Goal: Task Accomplishment & Management: Complete application form

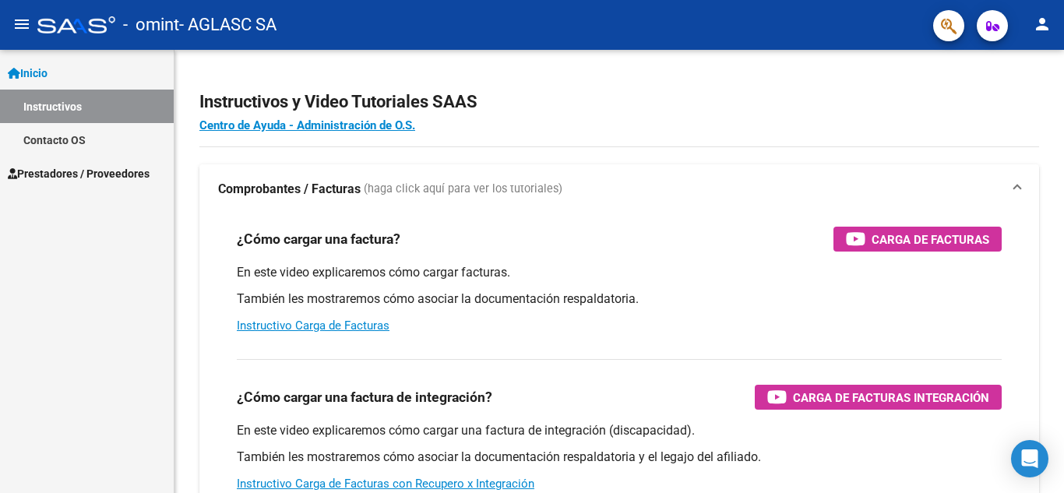
click at [121, 170] on span "Prestadores / Proveedores" at bounding box center [79, 173] width 142 height 17
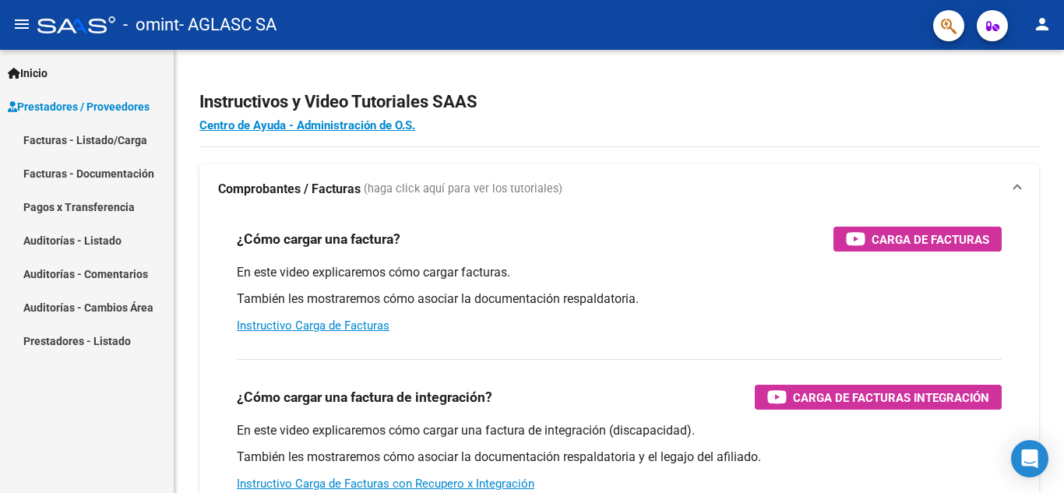
click at [117, 146] on link "Facturas - Listado/Carga" at bounding box center [87, 139] width 174 height 33
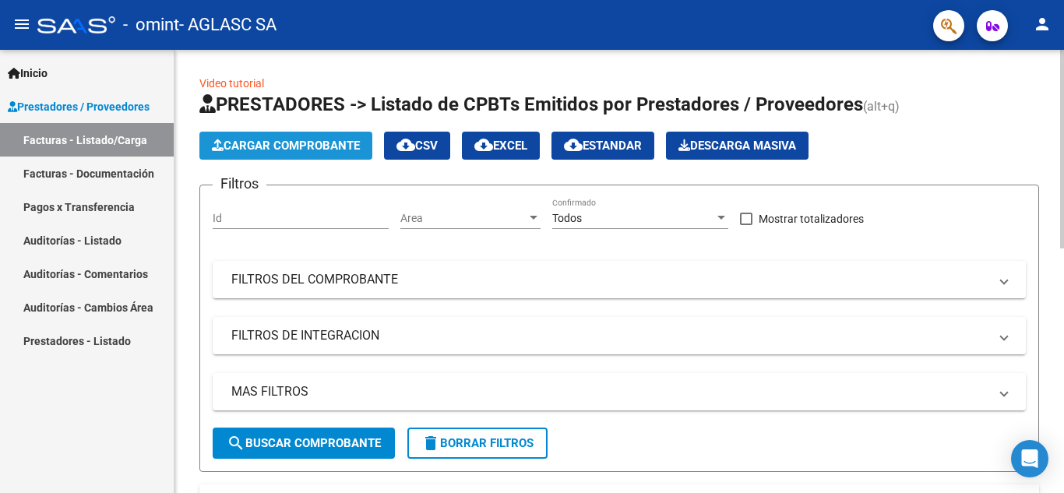
click at [292, 135] on button "Cargar Comprobante" at bounding box center [285, 146] width 173 height 28
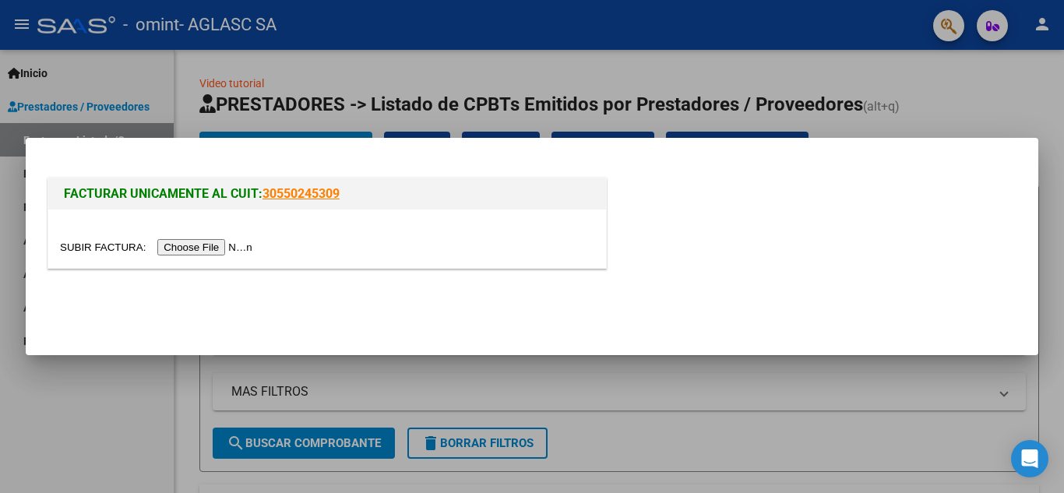
click at [241, 244] on input "file" at bounding box center [158, 247] width 197 height 16
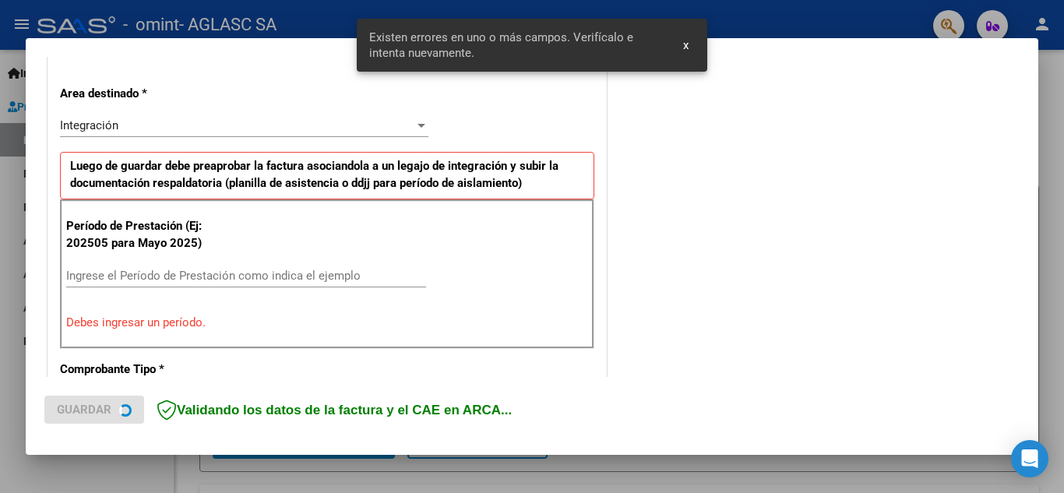
scroll to position [353, 0]
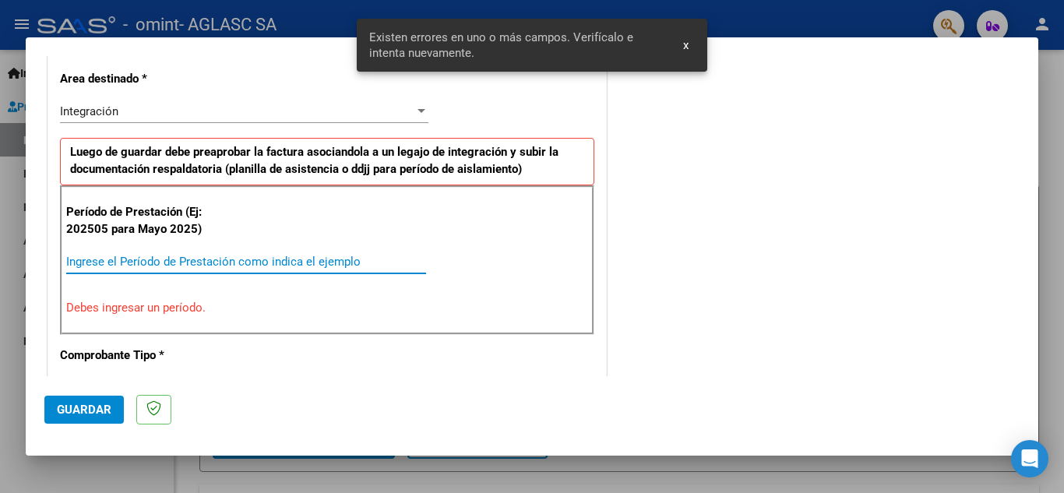
click at [220, 255] on input "Ingrese el Período de Prestación como indica el ejemplo" at bounding box center [246, 262] width 360 height 14
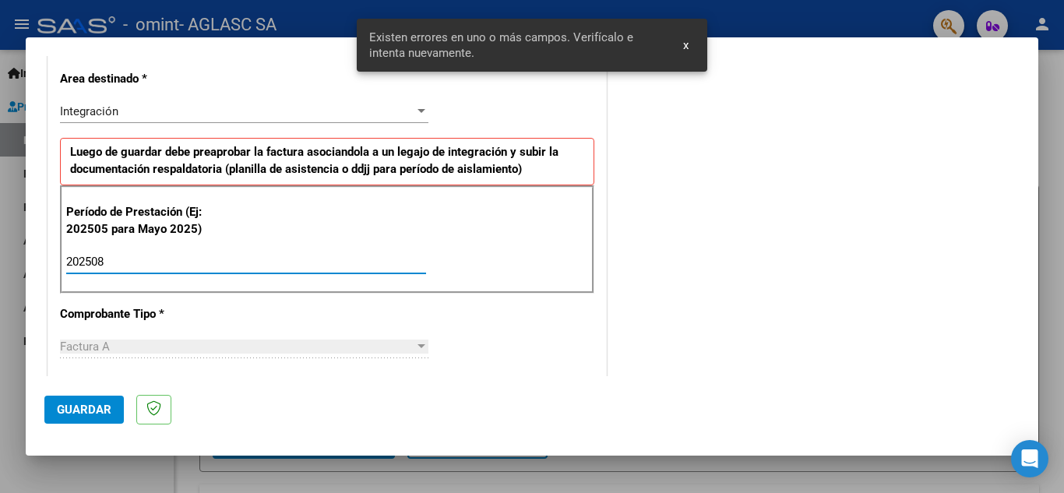
type input "202508"
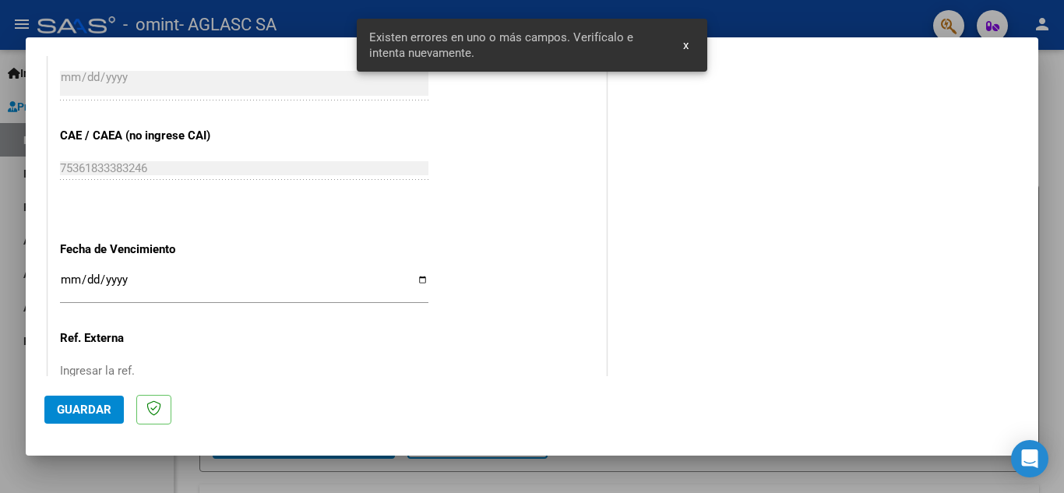
scroll to position [937, 0]
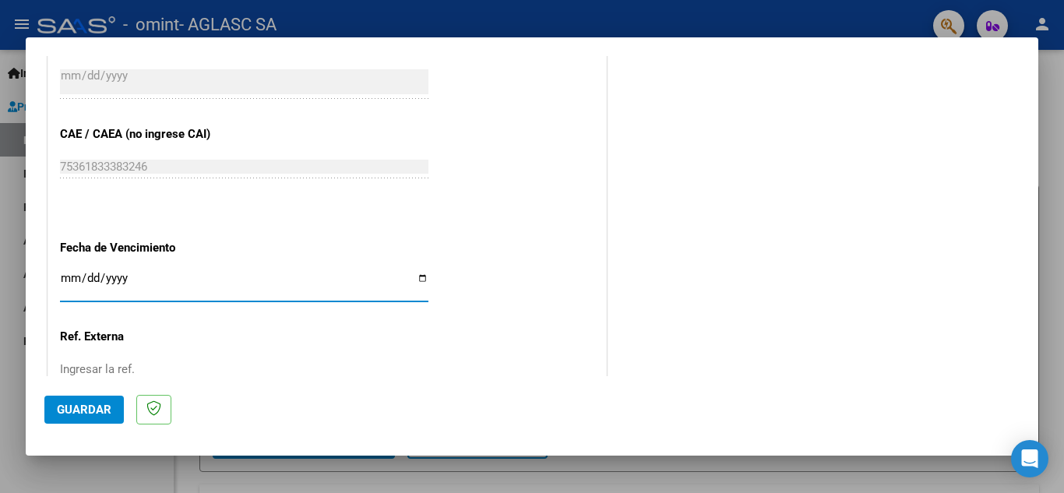
click at [418, 279] on input "Ingresar la fecha" at bounding box center [244, 284] width 368 height 25
type input "[DATE]"
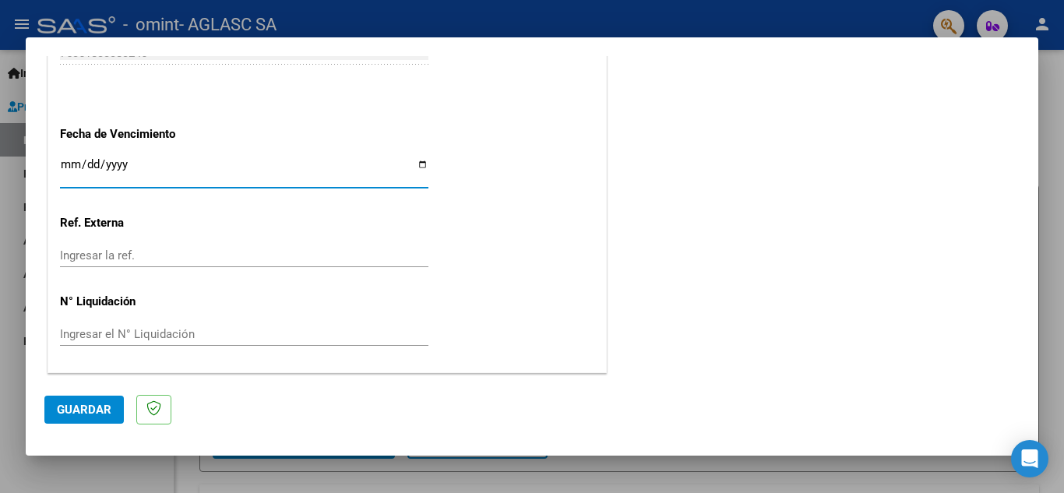
click at [83, 412] on span "Guardar" at bounding box center [84, 410] width 55 height 14
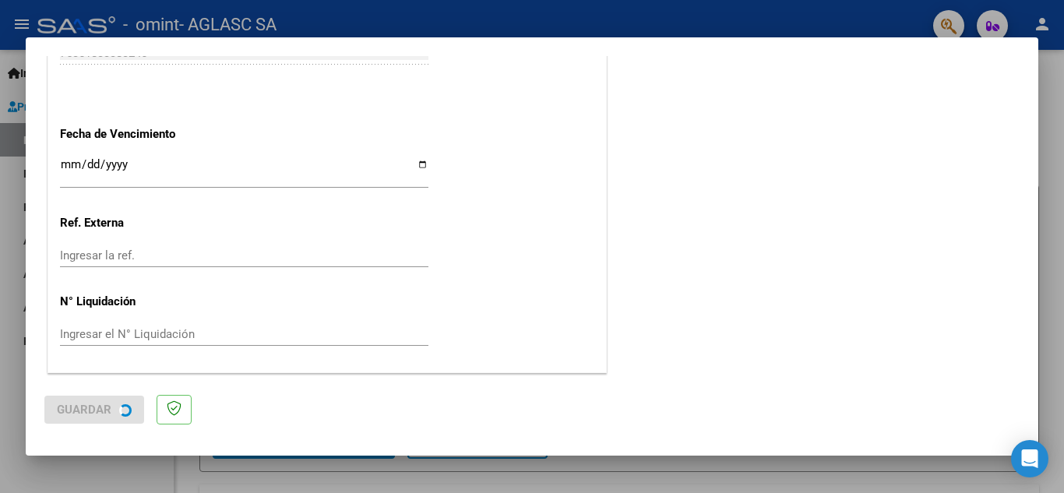
scroll to position [0, 0]
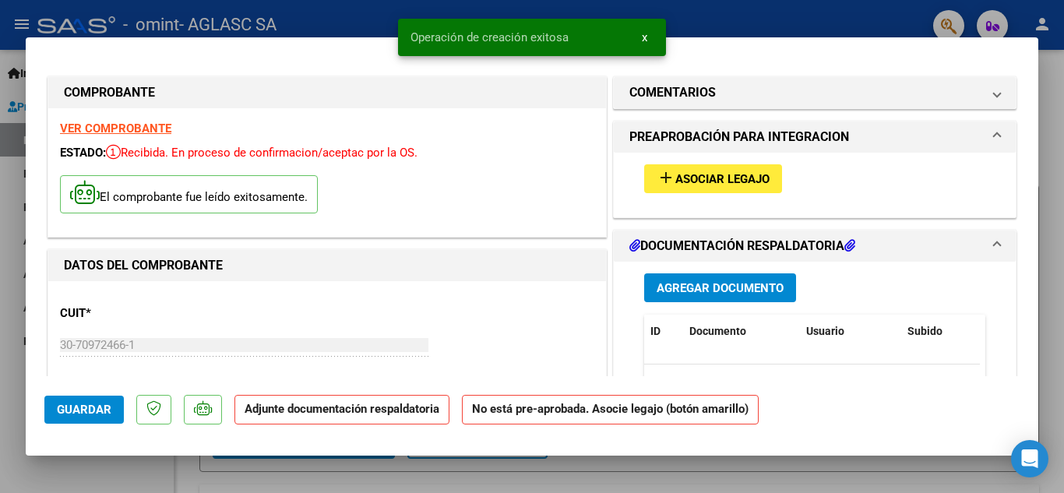
click at [711, 170] on button "add Asociar Legajo" at bounding box center [713, 178] width 138 height 29
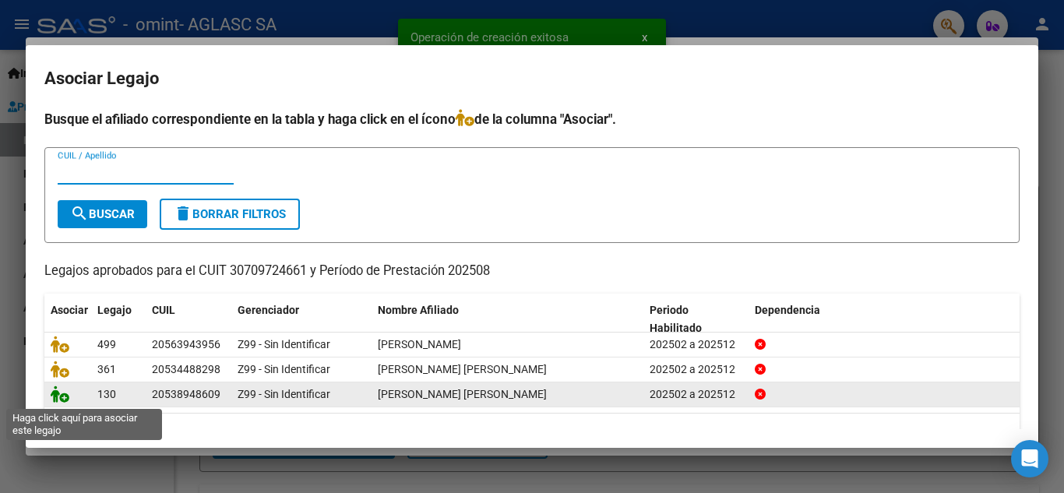
click at [58, 396] on icon at bounding box center [60, 393] width 19 height 17
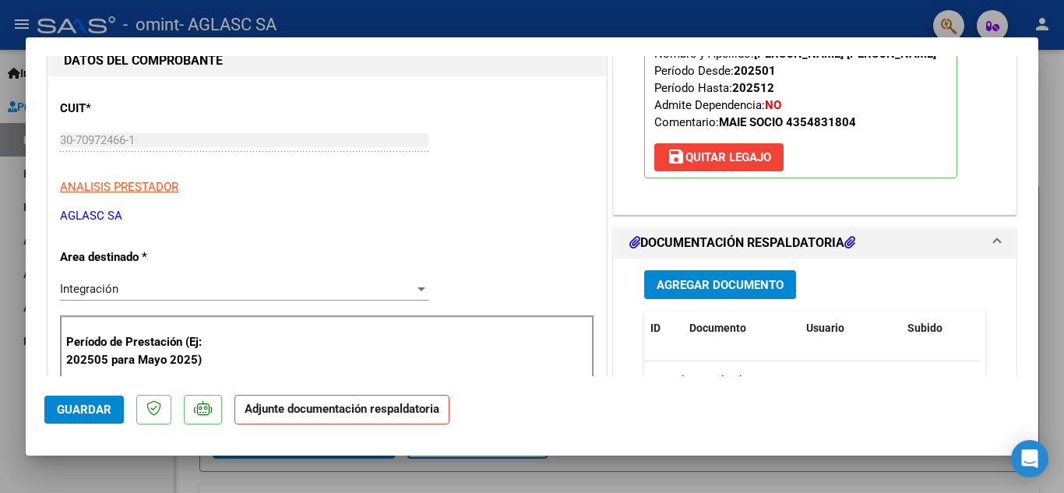
scroll to position [206, 0]
click at [733, 279] on span "Agregar Documento" at bounding box center [719, 284] width 127 height 14
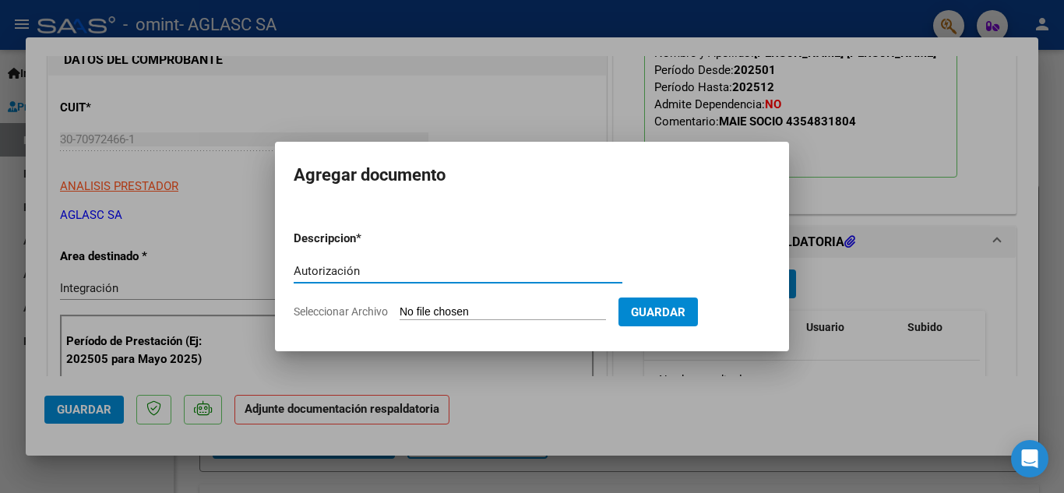
type input "Autorización"
click at [357, 308] on span "Seleccionar Archivo" at bounding box center [341, 311] width 94 height 12
click at [399, 308] on input "Seleccionar Archivo" at bounding box center [502, 312] width 206 height 15
type input "C:\fakepath\AUTORIZACION ALCAYAGA IE FEB DIC 2025.pdf"
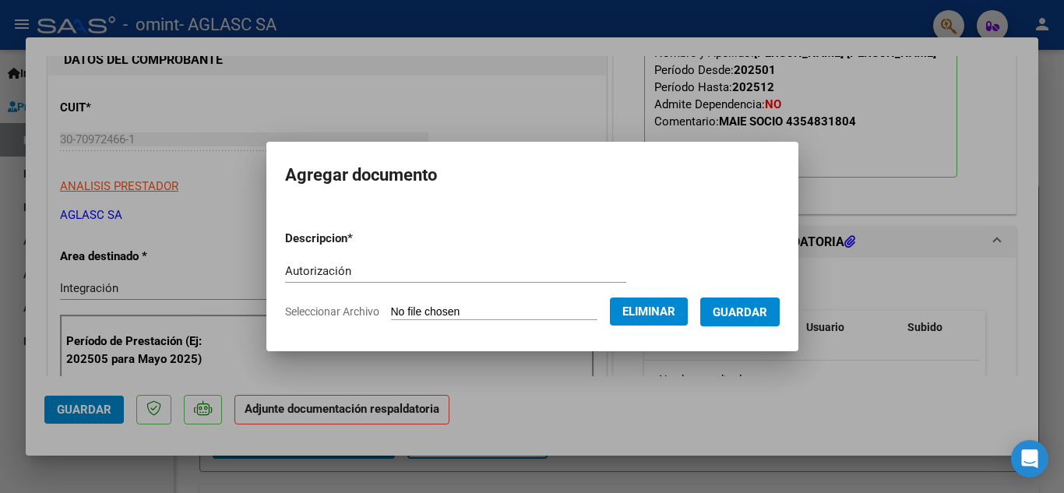
click at [767, 318] on span "Guardar" at bounding box center [740, 312] width 55 height 14
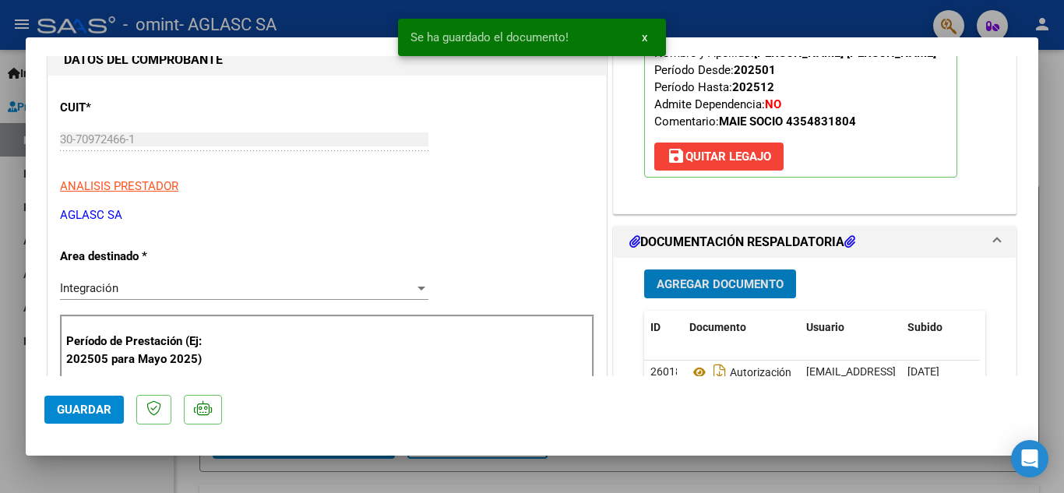
click at [742, 293] on button "Agregar Documento" at bounding box center [720, 283] width 152 height 29
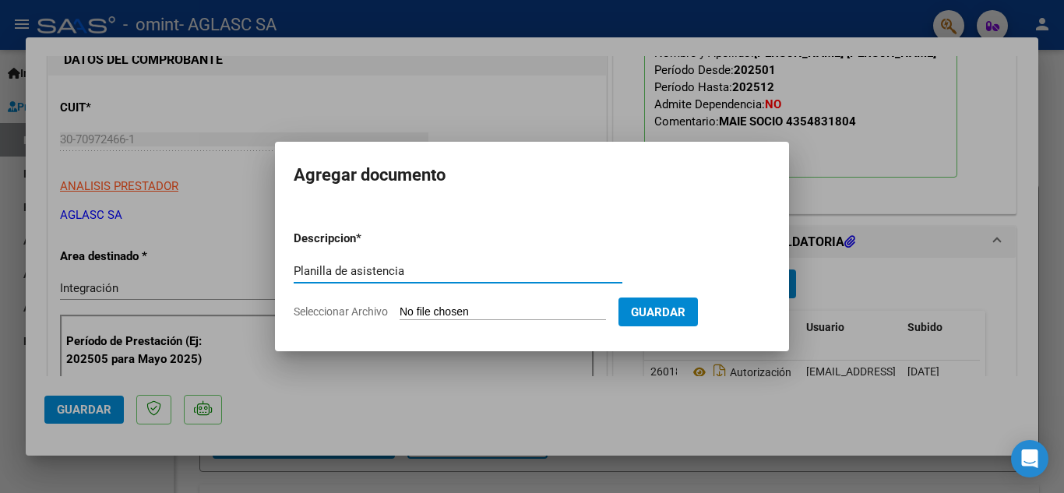
type input "Planilla de asistencia"
click at [353, 313] on span "Seleccionar Archivo" at bounding box center [341, 311] width 94 height 12
click at [399, 313] on input "Seleccionar Archivo" at bounding box center [502, 312] width 206 height 15
type input "C:\fakepath\PLANILLA ALCAYAGA IE AGOSTO 2025.pdf"
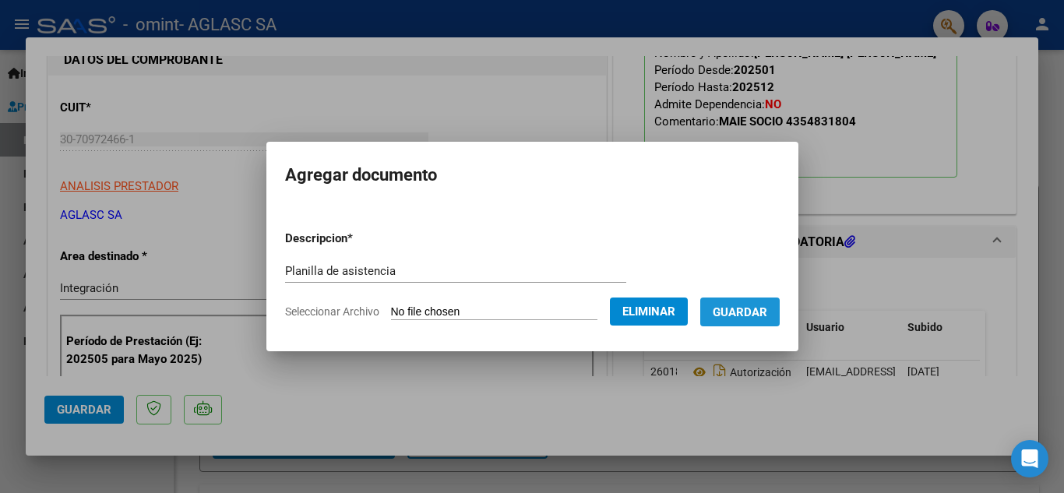
click at [766, 317] on span "Guardar" at bounding box center [740, 312] width 55 height 14
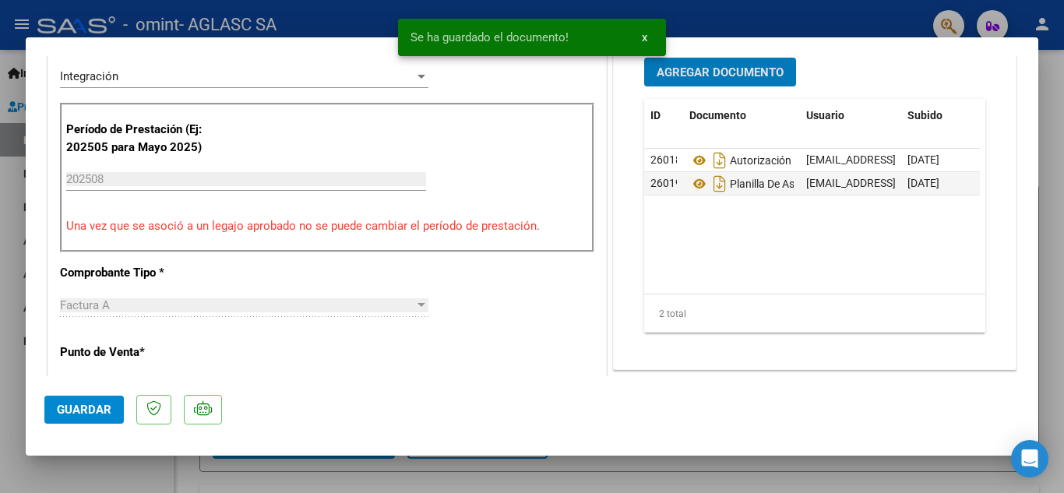
scroll to position [422, 0]
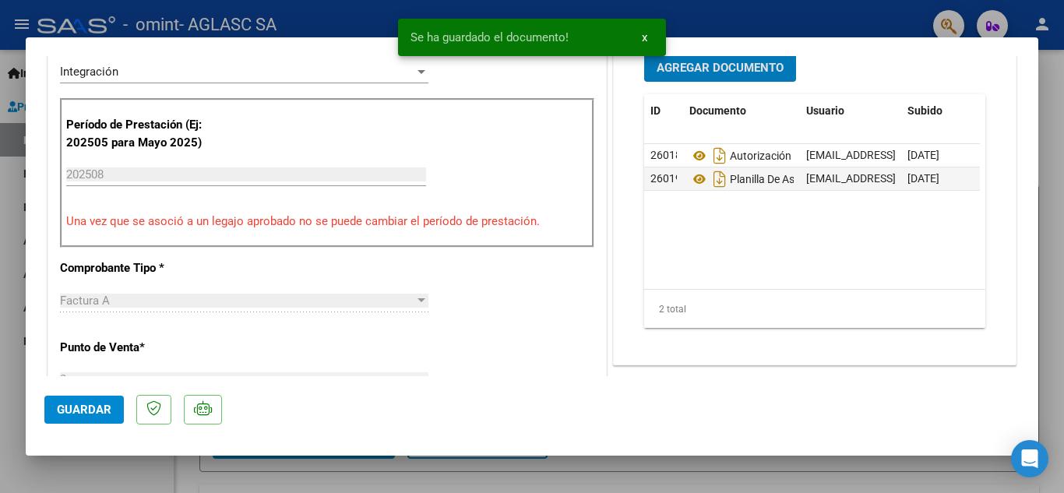
click at [90, 403] on span "Guardar" at bounding box center [84, 410] width 55 height 14
click at [337, 468] on div at bounding box center [532, 246] width 1064 height 493
type input "$ 0,00"
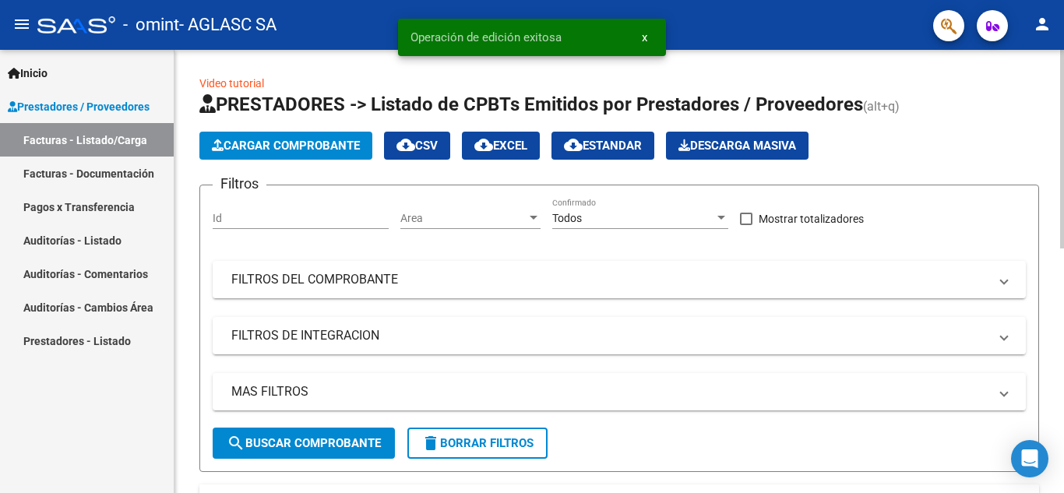
click at [252, 142] on span "Cargar Comprobante" at bounding box center [286, 146] width 148 height 14
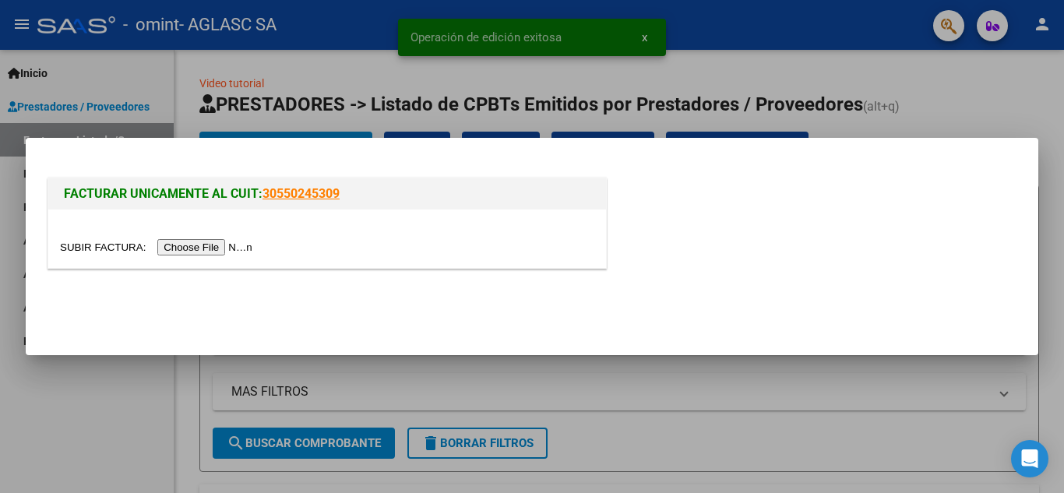
click at [227, 247] on input "file" at bounding box center [158, 247] width 197 height 16
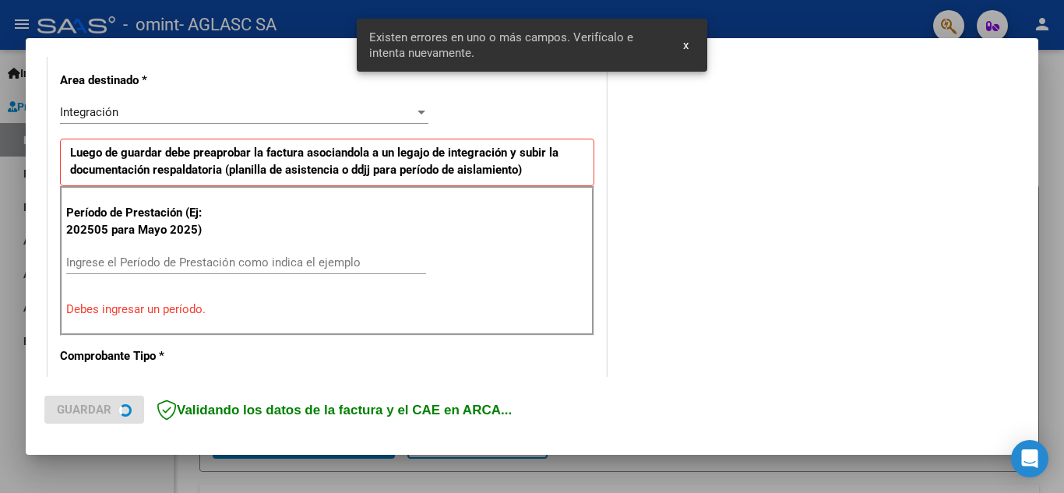
scroll to position [408, 0]
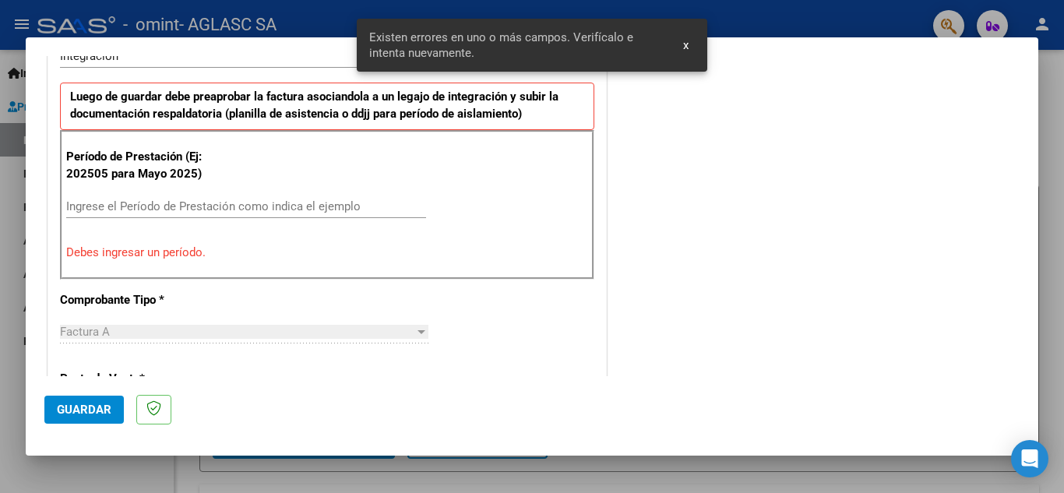
click at [283, 208] on input "Ingrese el Período de Prestación como indica el ejemplo" at bounding box center [246, 206] width 360 height 14
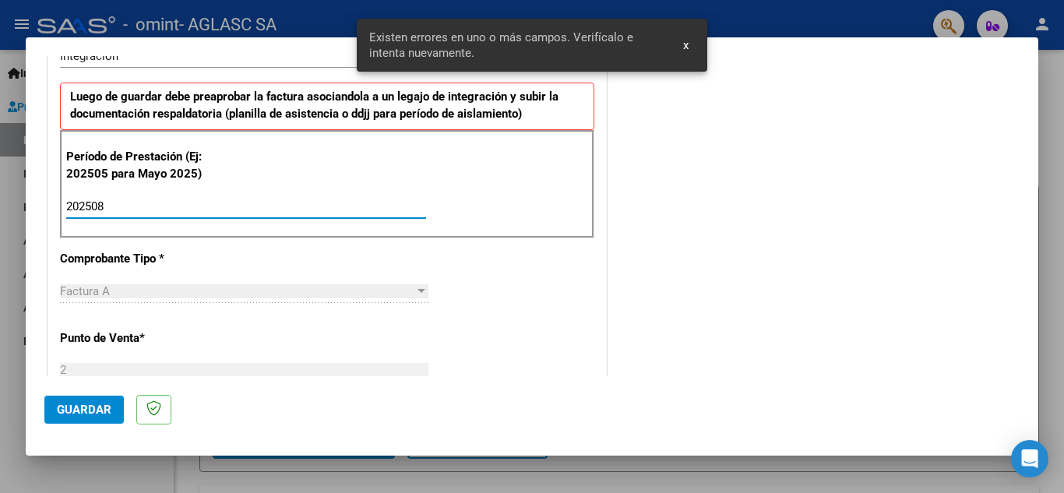
type input "202508"
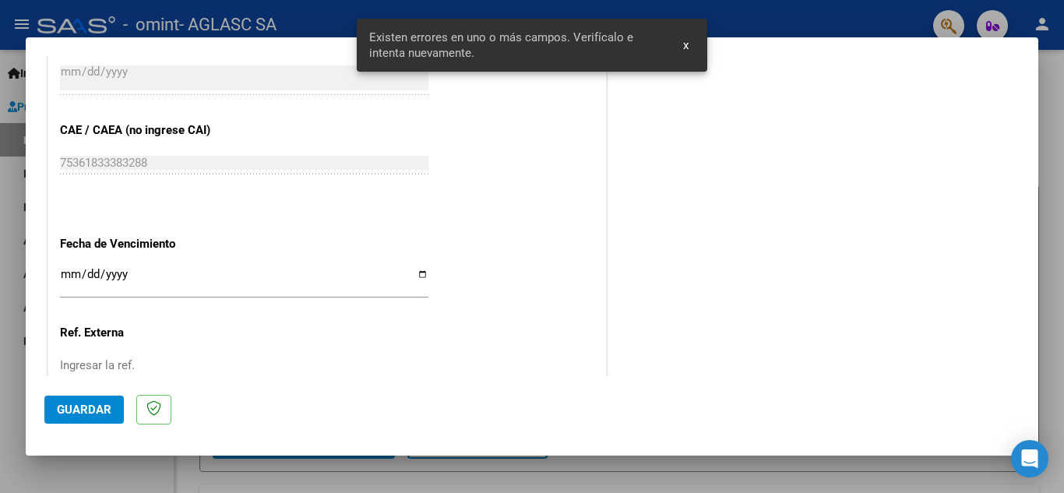
scroll to position [947, 0]
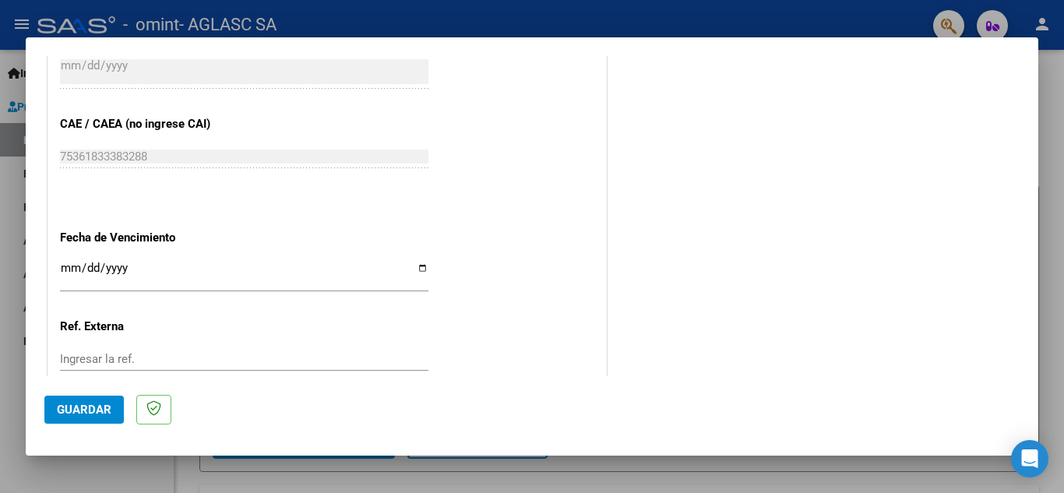
click at [417, 270] on input "Ingresar la fecha" at bounding box center [244, 274] width 368 height 25
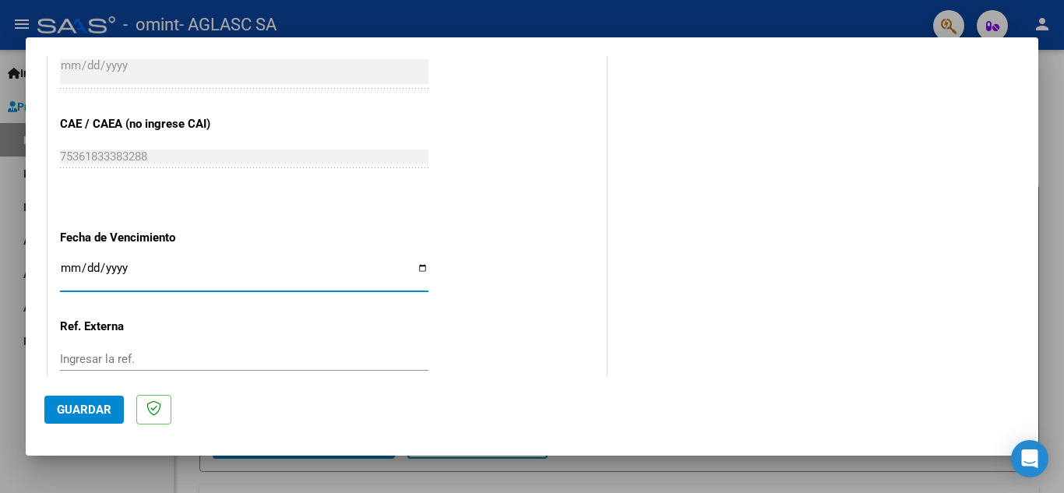
type input "[DATE]"
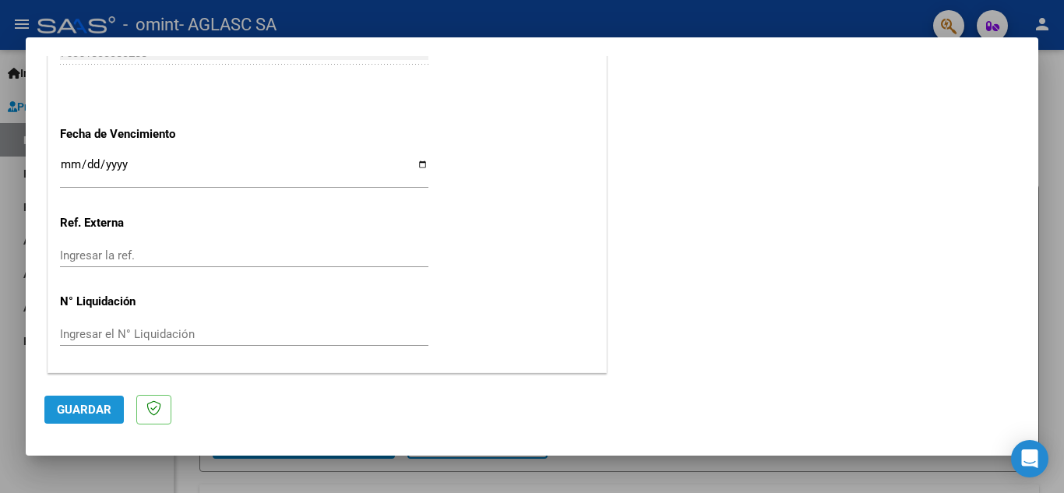
click at [92, 410] on span "Guardar" at bounding box center [84, 410] width 55 height 14
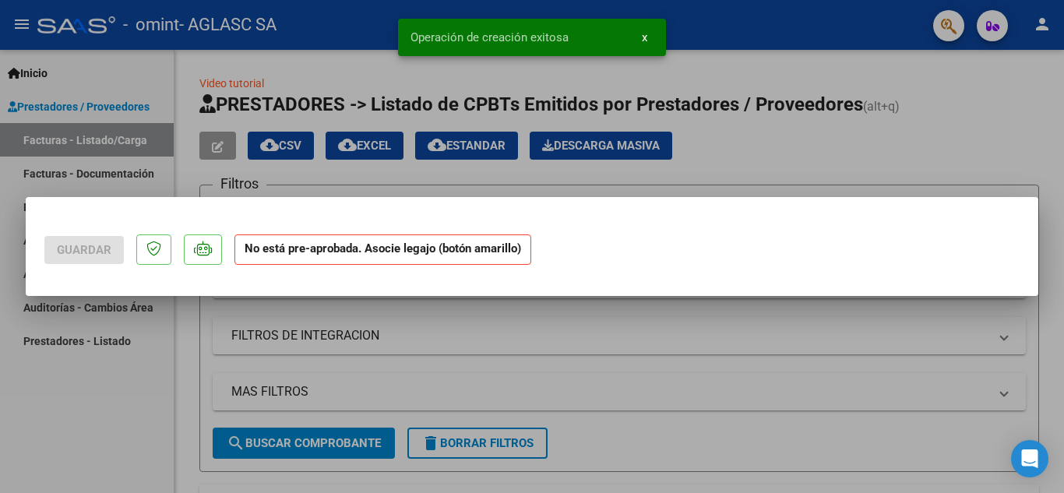
scroll to position [0, 0]
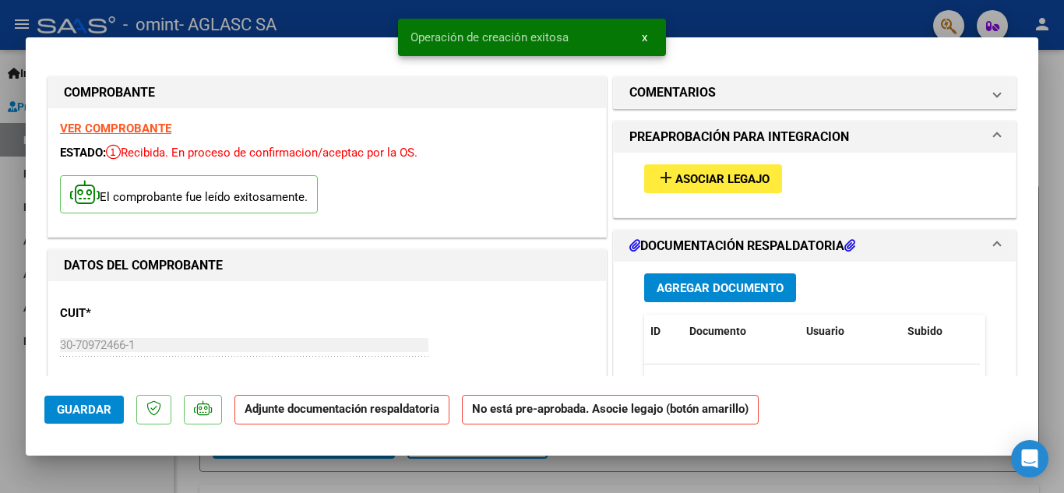
click at [724, 181] on span "Asociar Legajo" at bounding box center [722, 179] width 94 height 14
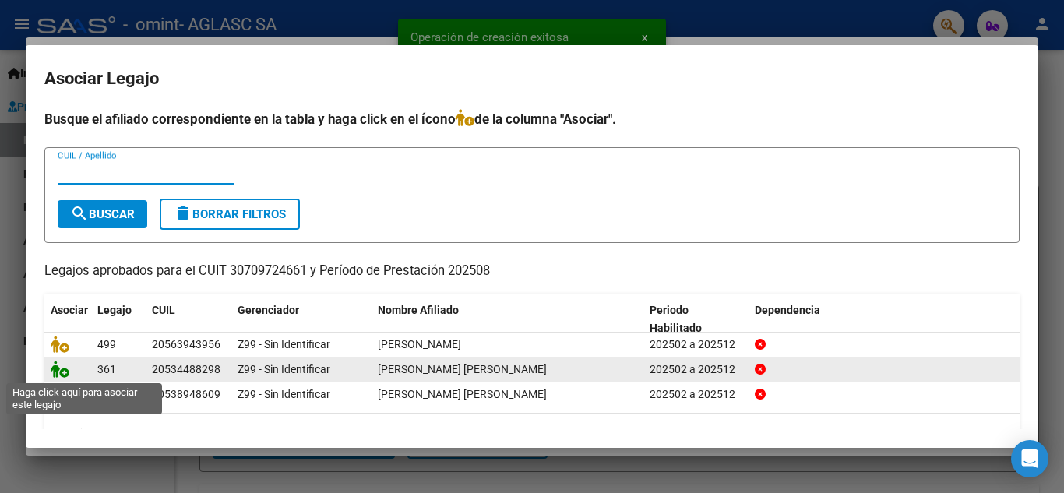
click at [59, 370] on icon at bounding box center [60, 369] width 19 height 17
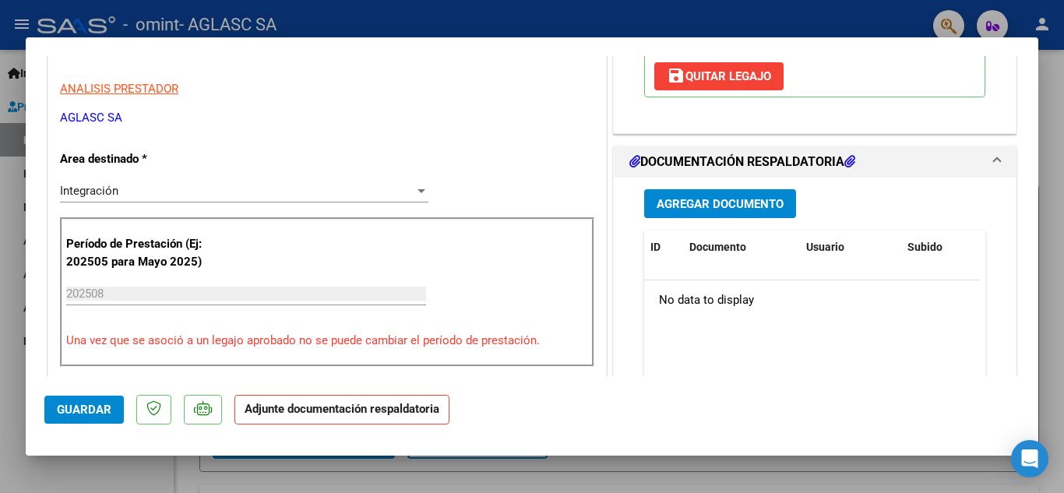
scroll to position [304, 0]
click at [716, 202] on span "Agregar Documento" at bounding box center [719, 203] width 127 height 14
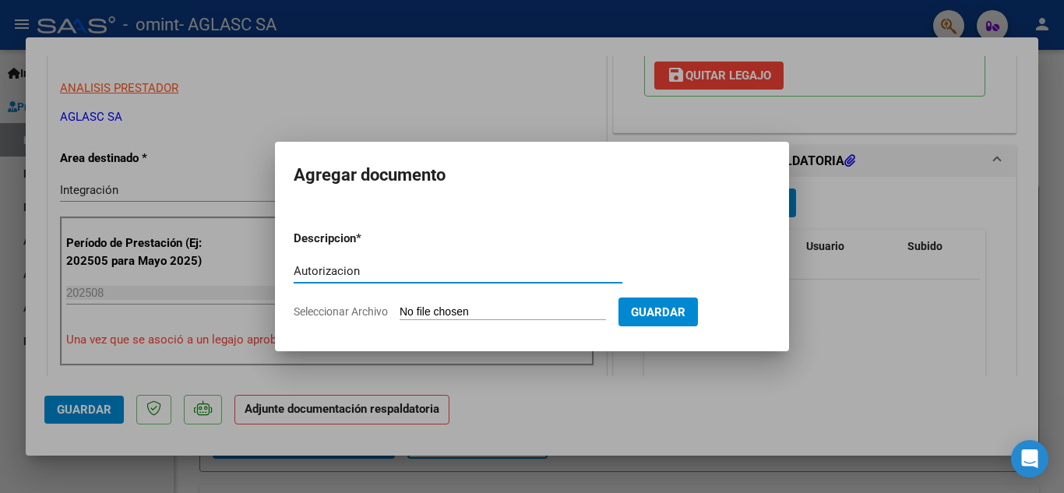
type input "Autorizacion"
click at [374, 312] on span "Seleccionar Archivo" at bounding box center [341, 311] width 94 height 12
click at [399, 312] on input "Seleccionar Archivo" at bounding box center [502, 312] width 206 height 15
type input "C:\fakepath\AUTORIZACION [PERSON_NAME] IE FEB DIC 2025.pdf"
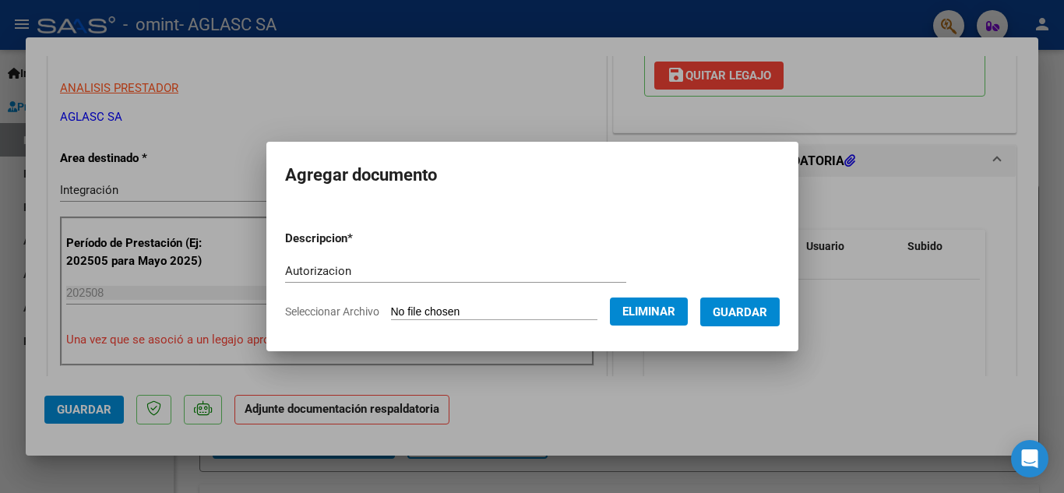
click at [767, 318] on span "Guardar" at bounding box center [740, 312] width 55 height 14
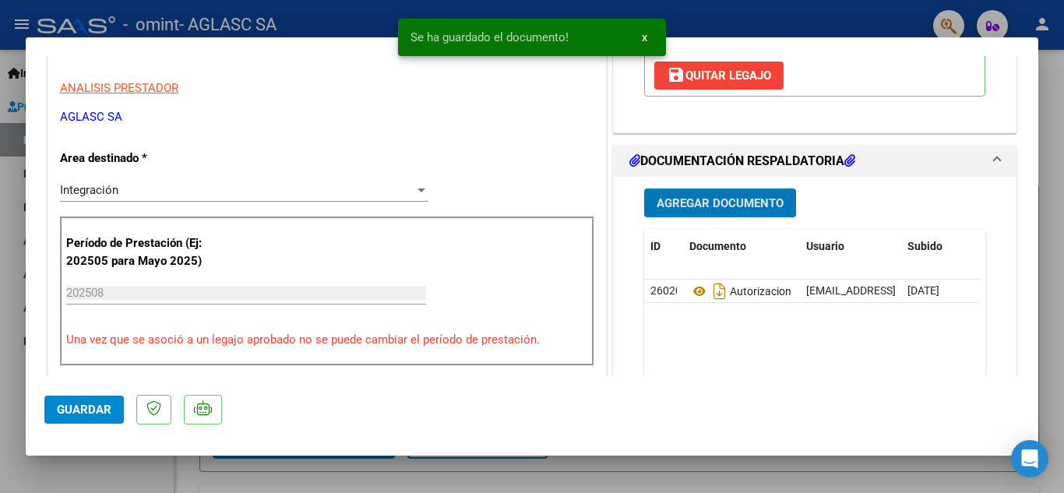
click at [740, 203] on span "Agregar Documento" at bounding box center [719, 203] width 127 height 14
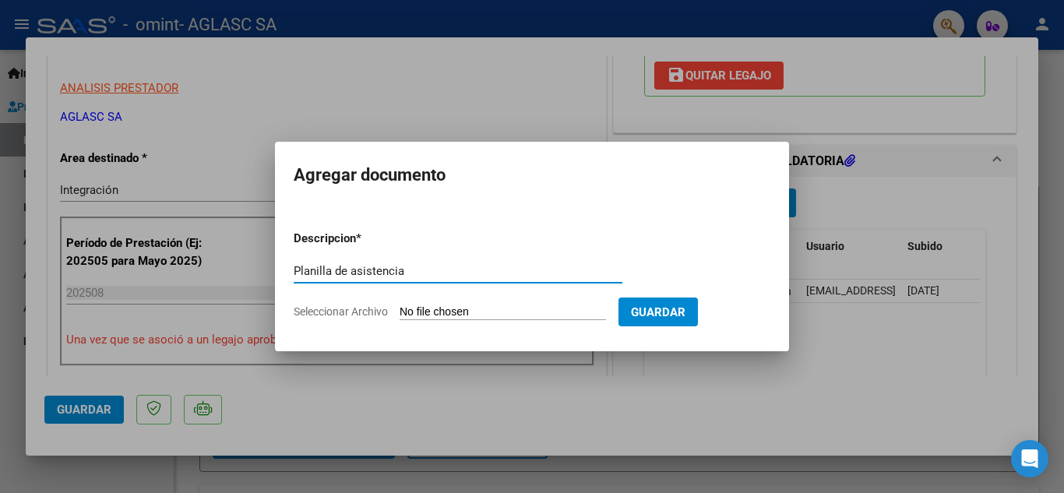
type input "Planilla de asistencia"
click at [308, 308] on span "Seleccionar Archivo" at bounding box center [341, 311] width 94 height 12
click at [399, 308] on input "Seleccionar Archivo" at bounding box center [502, 312] width 206 height 15
type input "C:\fakepath\PLANILLA [PERSON_NAME] IE [PERSON_NAME] 2025.pdf"
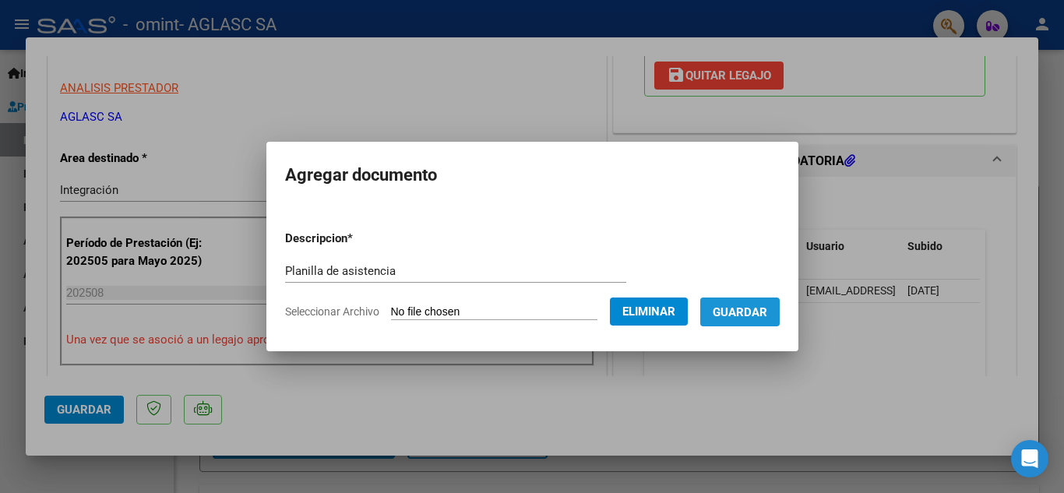
click at [755, 317] on span "Guardar" at bounding box center [740, 312] width 55 height 14
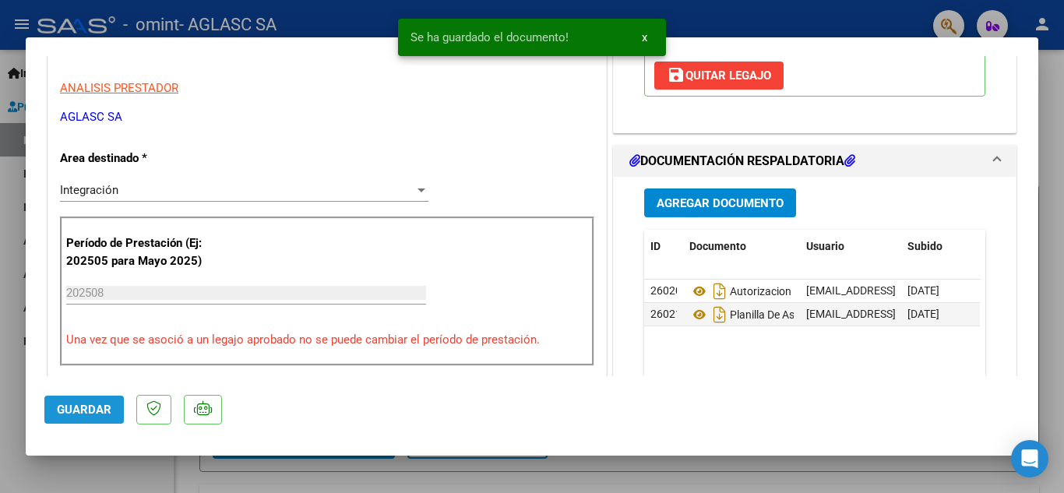
click at [87, 408] on span "Guardar" at bounding box center [84, 410] width 55 height 14
click at [134, 477] on div at bounding box center [532, 246] width 1064 height 493
type input "$ 0,00"
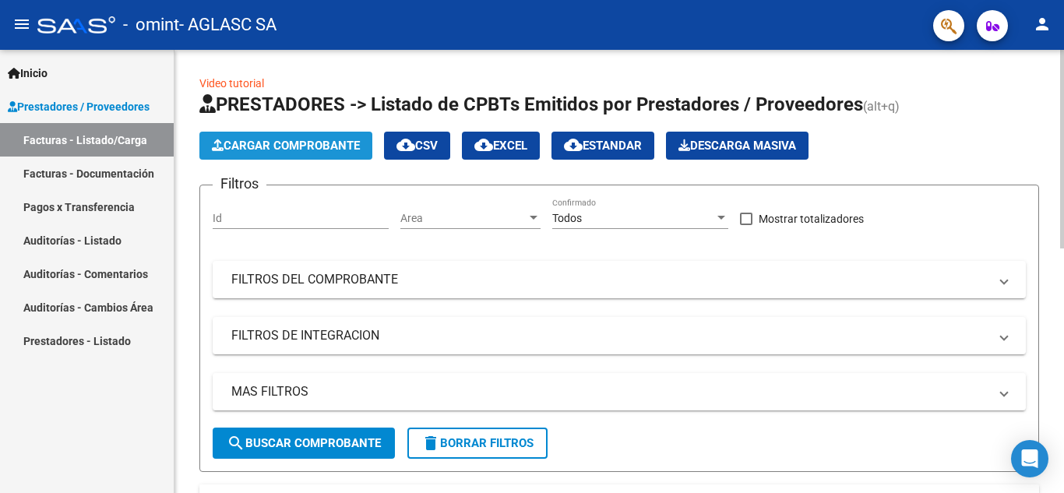
click at [304, 150] on span "Cargar Comprobante" at bounding box center [286, 146] width 148 height 14
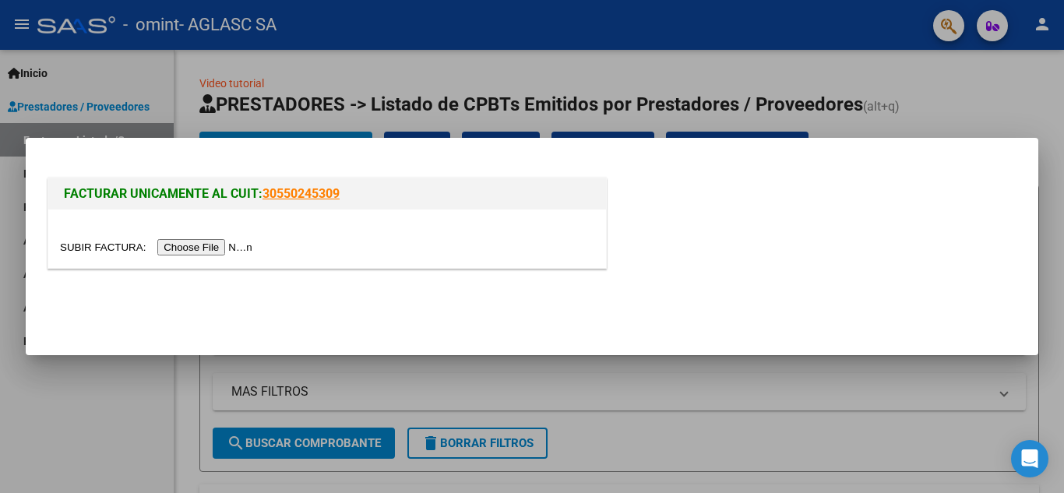
click at [183, 245] on input "file" at bounding box center [158, 247] width 197 height 16
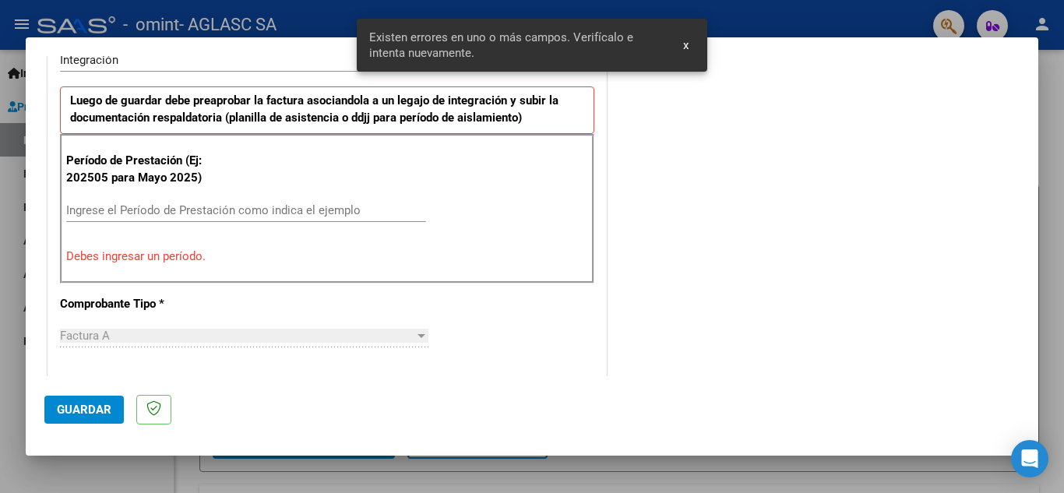
scroll to position [407, 0]
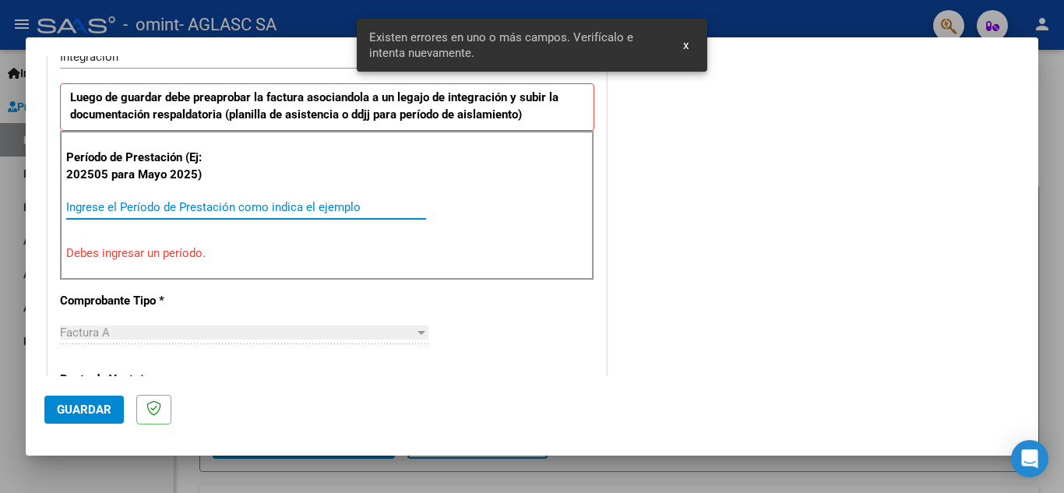
click at [224, 206] on input "Ingrese el Período de Prestación como indica el ejemplo" at bounding box center [246, 207] width 360 height 14
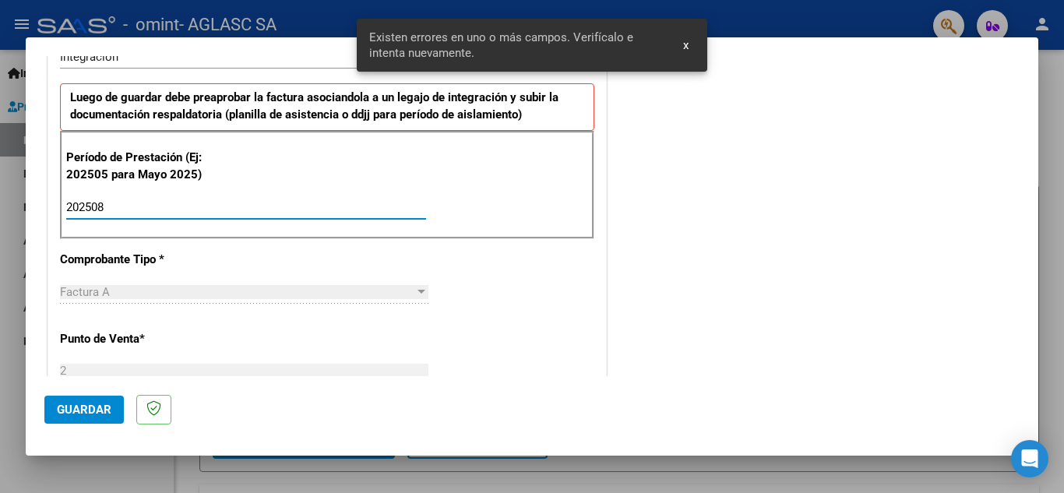
type input "202508"
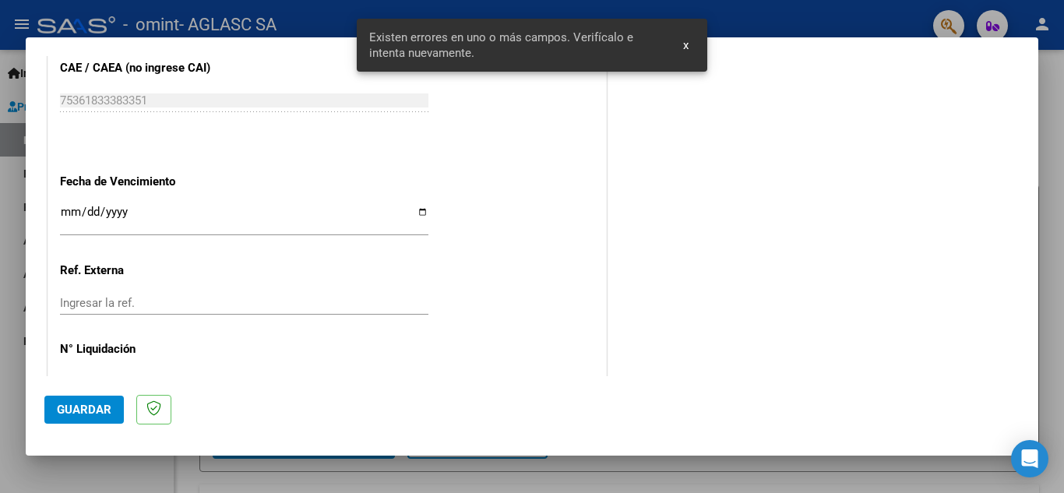
scroll to position [1004, 0]
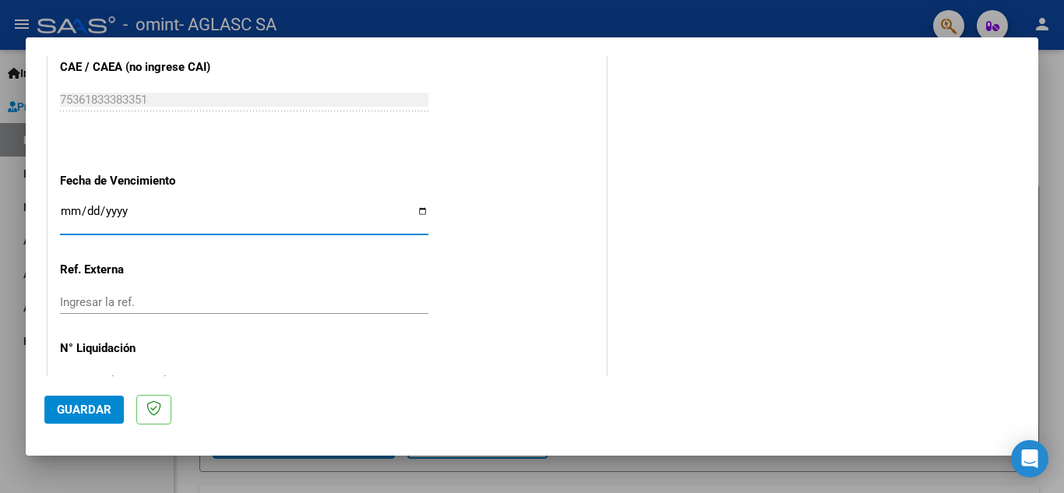
click at [408, 208] on input "Ingresar la fecha" at bounding box center [244, 217] width 368 height 25
click at [417, 211] on input "Ingresar la fecha" at bounding box center [244, 217] width 368 height 25
type input "[DATE]"
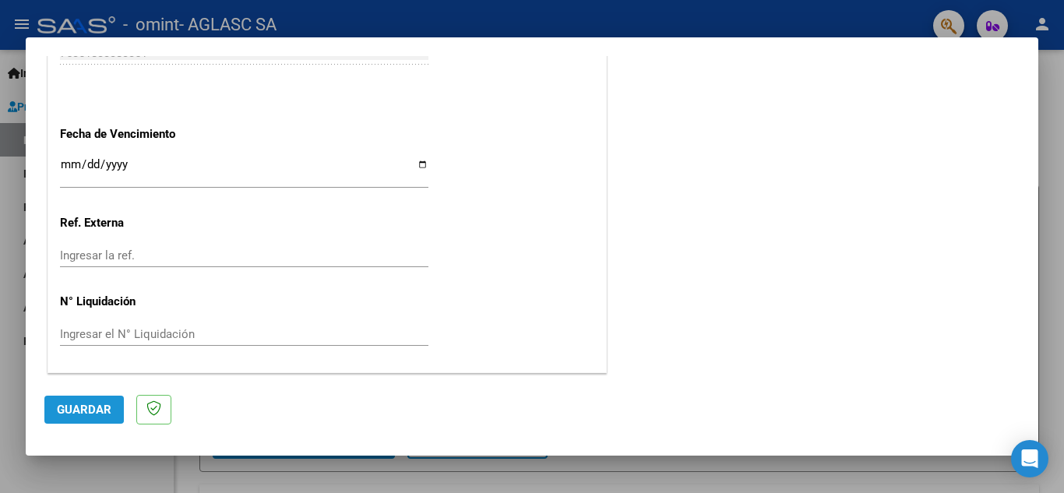
click at [83, 406] on span "Guardar" at bounding box center [84, 410] width 55 height 14
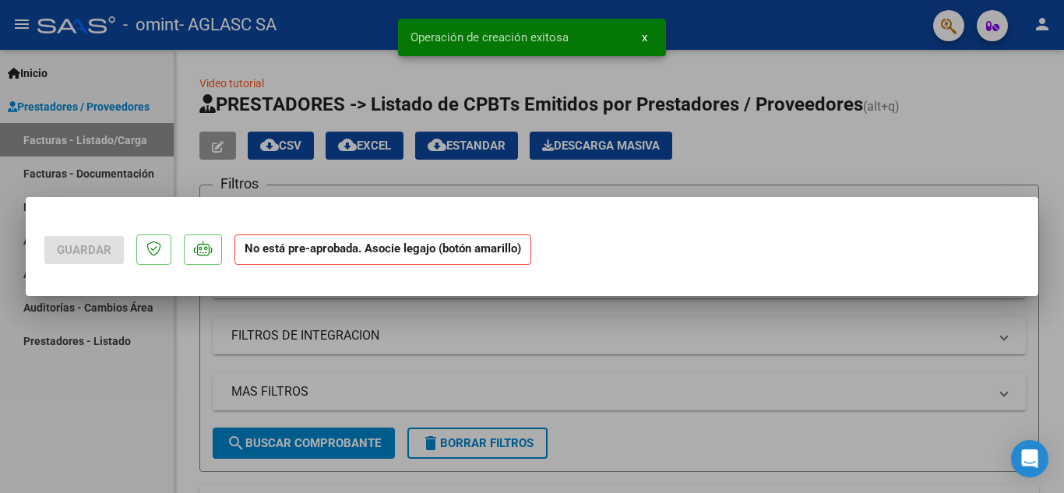
scroll to position [0, 0]
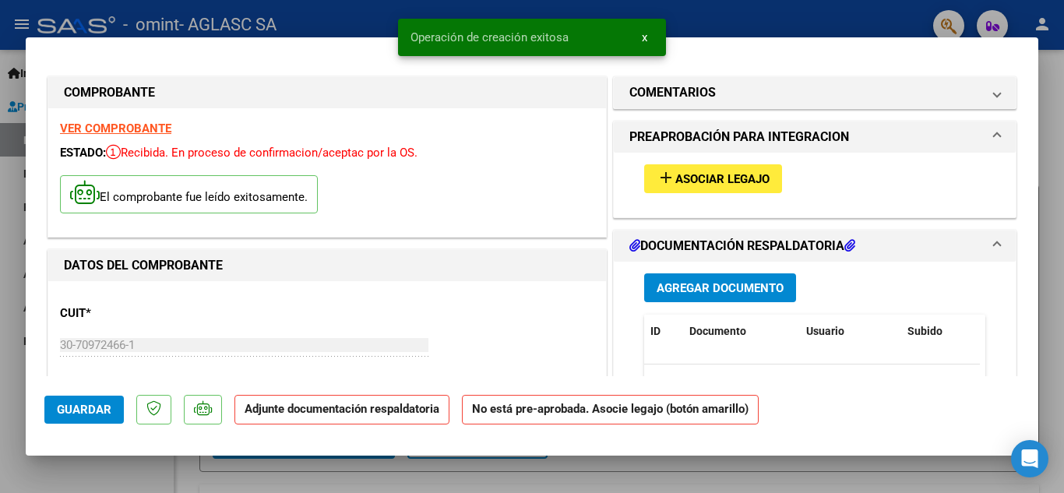
click at [678, 181] on span "Asociar Legajo" at bounding box center [722, 179] width 94 height 14
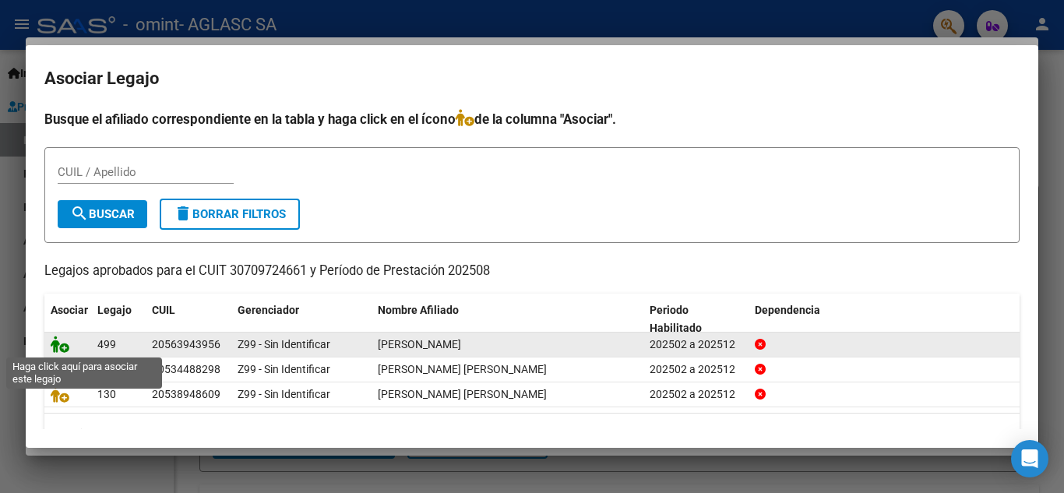
click at [60, 344] on icon at bounding box center [60, 344] width 19 height 17
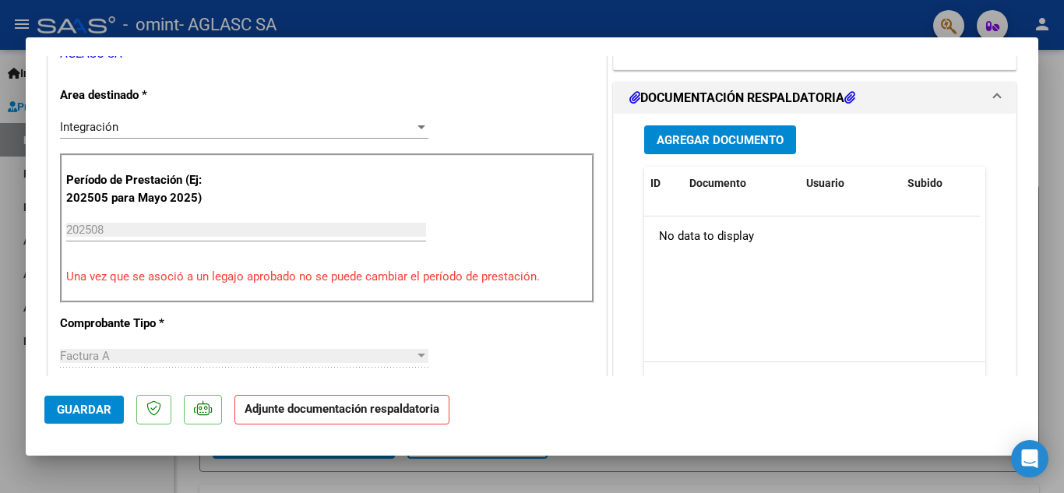
scroll to position [375, 0]
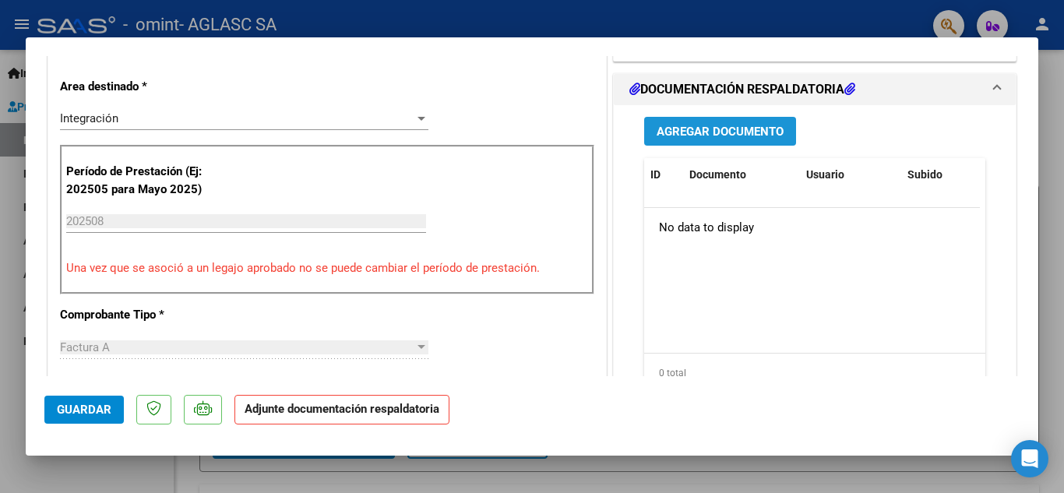
click at [726, 130] on span "Agregar Documento" at bounding box center [719, 132] width 127 height 14
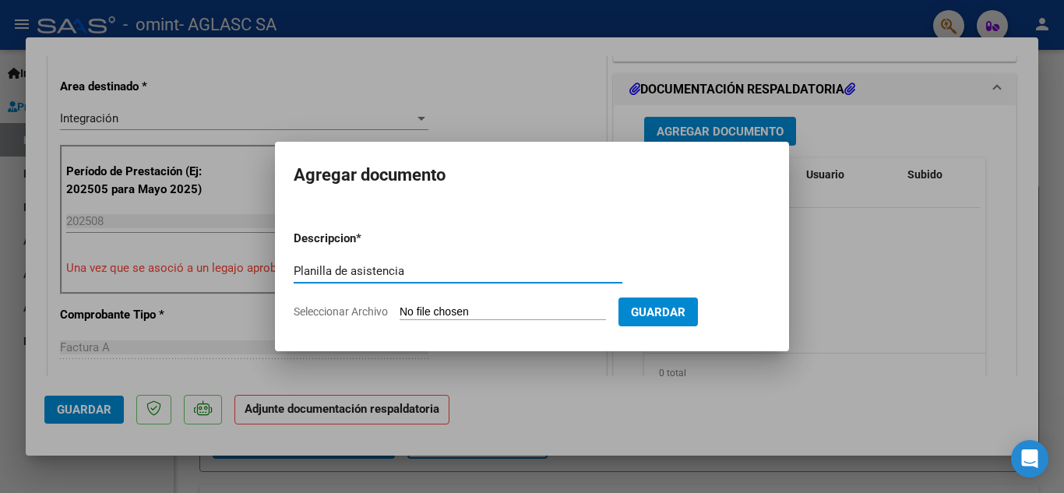
type input "Planilla de asistencia"
click at [345, 314] on span "Seleccionar Archivo" at bounding box center [341, 311] width 94 height 12
click at [399, 314] on input "Seleccionar Archivo" at bounding box center [502, 312] width 206 height 15
type input "C:\fakepath\PLANILLA MIRANDA IE AGOSTO 2025.pdf"
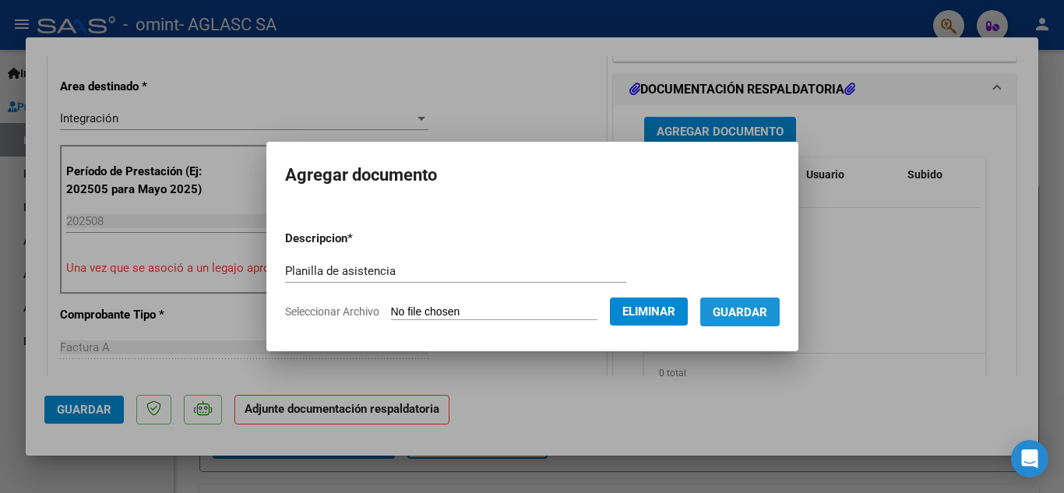
click at [763, 320] on button "Guardar" at bounding box center [739, 311] width 79 height 29
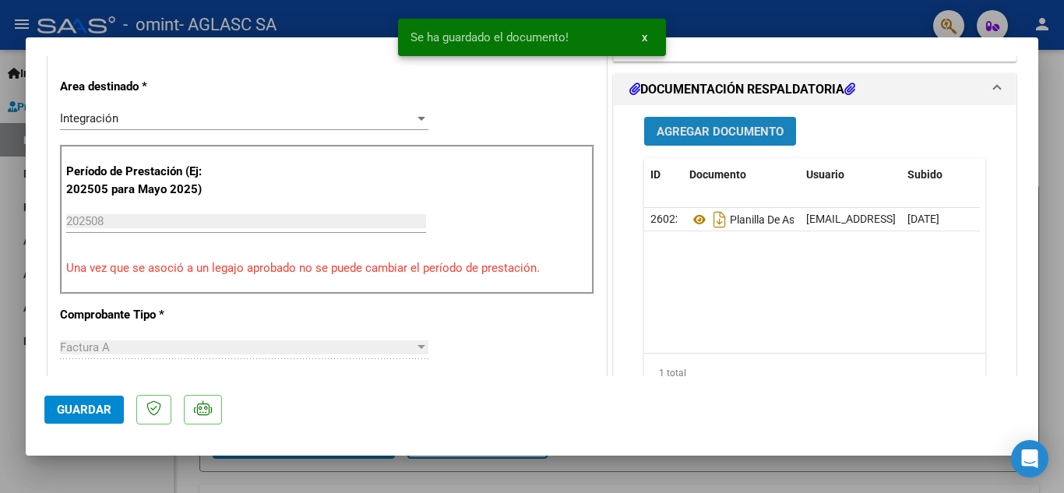
click at [739, 132] on span "Agregar Documento" at bounding box center [719, 132] width 127 height 14
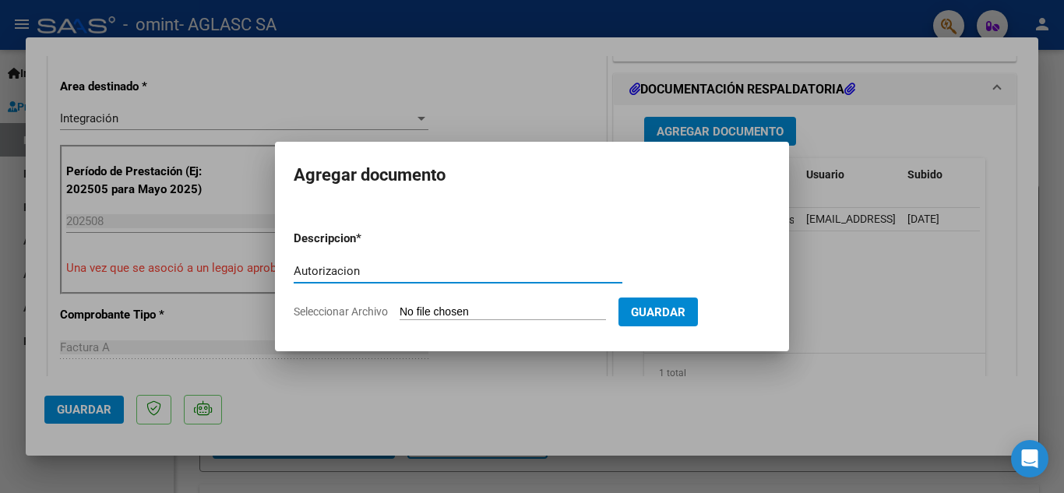
type input "Autorizacion"
click at [353, 310] on span "Seleccionar Archivo" at bounding box center [341, 311] width 94 height 12
click at [399, 310] on input "Seleccionar Archivo" at bounding box center [502, 312] width 206 height 15
type input "C:\fakepath\AUTORIZACION MIRANDA IE 2025.pdf"
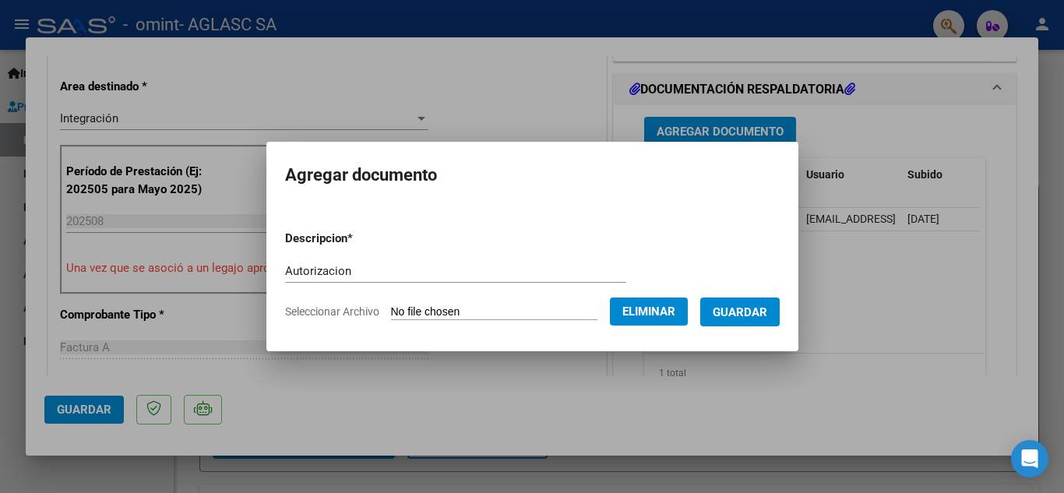
click at [740, 308] on span "Guardar" at bounding box center [740, 312] width 55 height 14
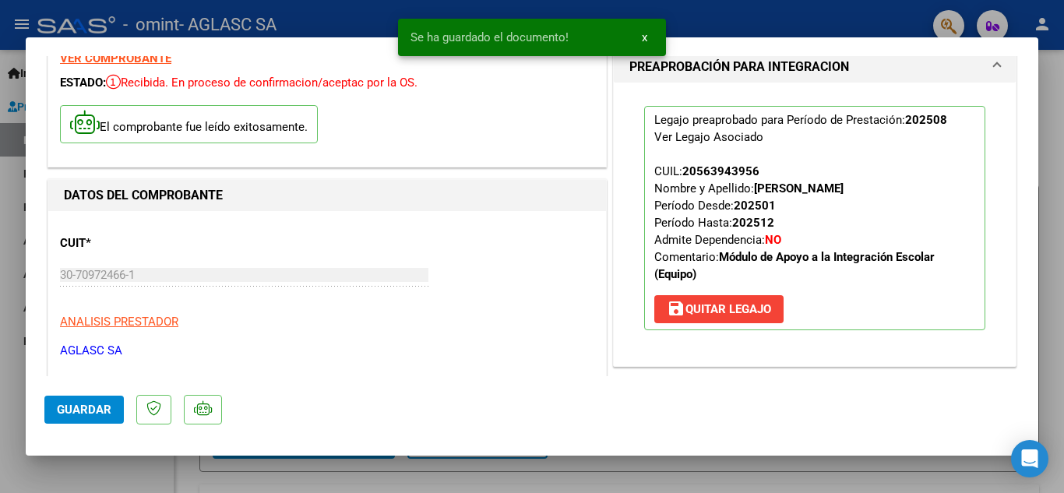
scroll to position [69, 0]
click at [86, 408] on span "Guardar" at bounding box center [84, 410] width 55 height 14
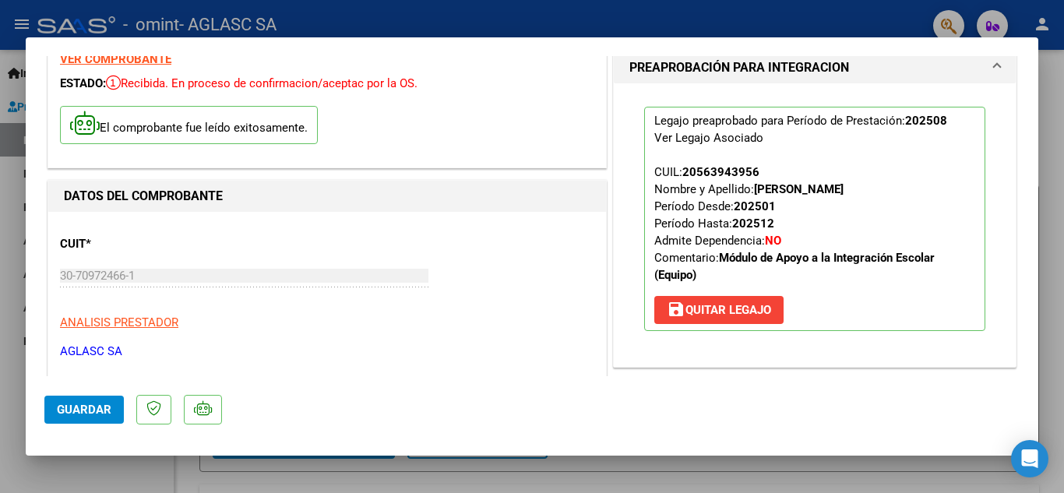
click at [97, 467] on div at bounding box center [532, 246] width 1064 height 493
type input "$ 0,00"
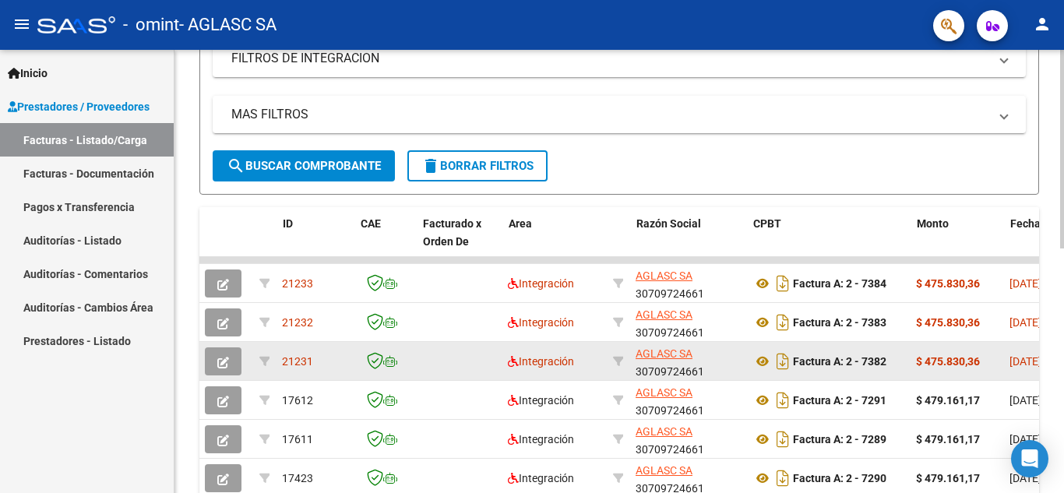
scroll to position [0, 0]
